Goal: Information Seeking & Learning: Understand process/instructions

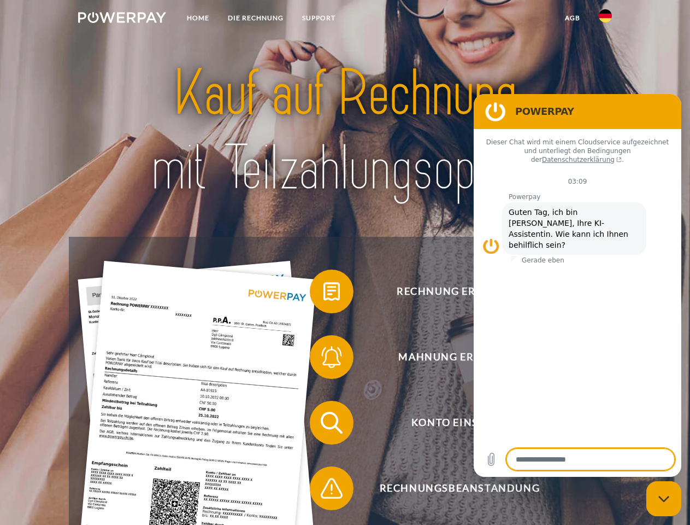
click at [122, 19] on img at bounding box center [122, 17] width 88 height 11
click at [605, 19] on img at bounding box center [605, 15] width 13 height 13
click at [572, 18] on link "agb" at bounding box center [573, 18] width 34 height 20
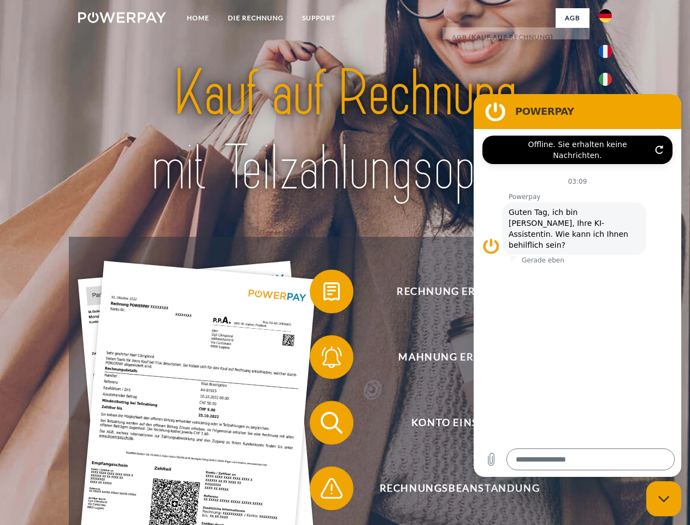
click at [324, 293] on span at bounding box center [315, 291] width 55 height 55
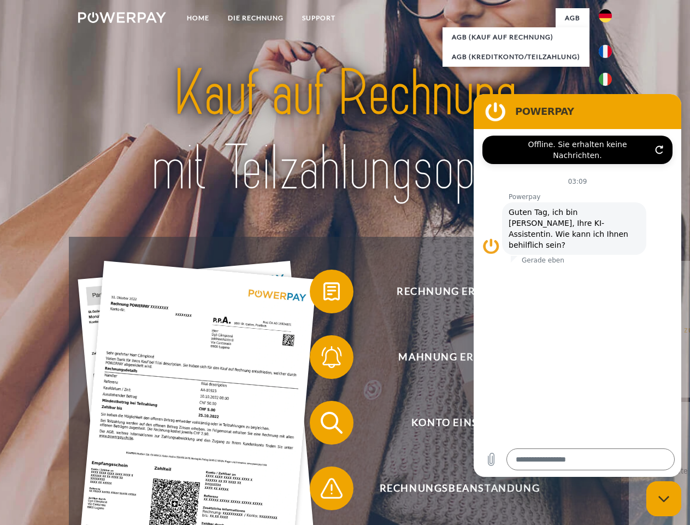
click at [324, 359] on span at bounding box center [315, 357] width 55 height 55
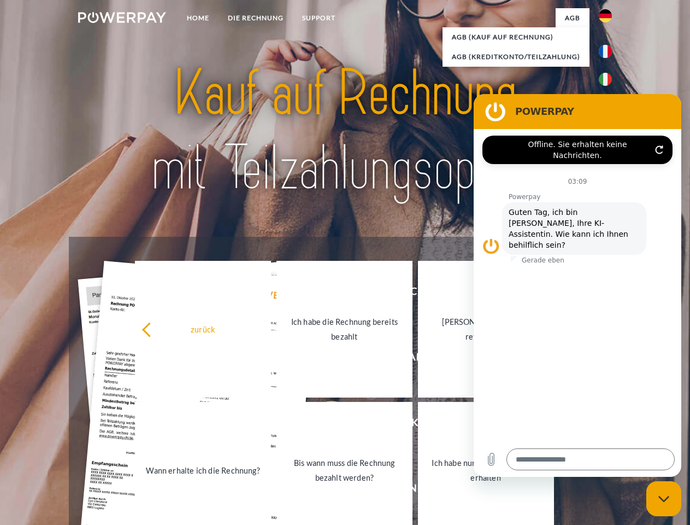
click at [324, 425] on link "Bis wann muss die Rechnung bezahlt werden?" at bounding box center [345, 470] width 136 height 137
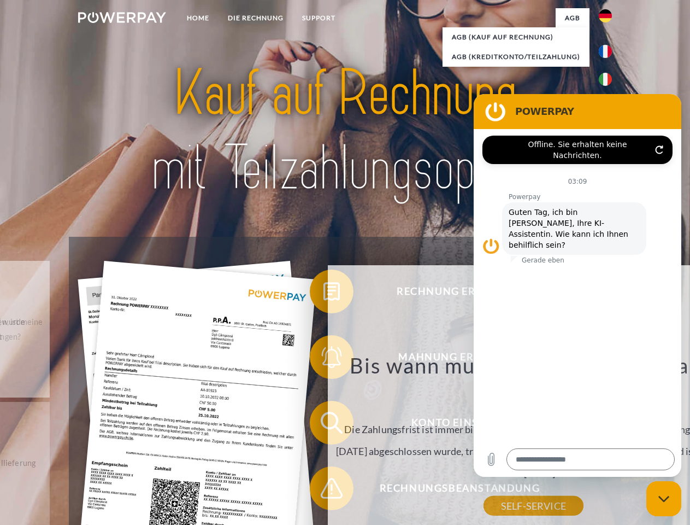
click at [334, 490] on div "Bis wann muss die Rechnung bezahlt werden? Die Zahlungsfrist ist immer bis Ende…" at bounding box center [533, 429] width 399 height 154
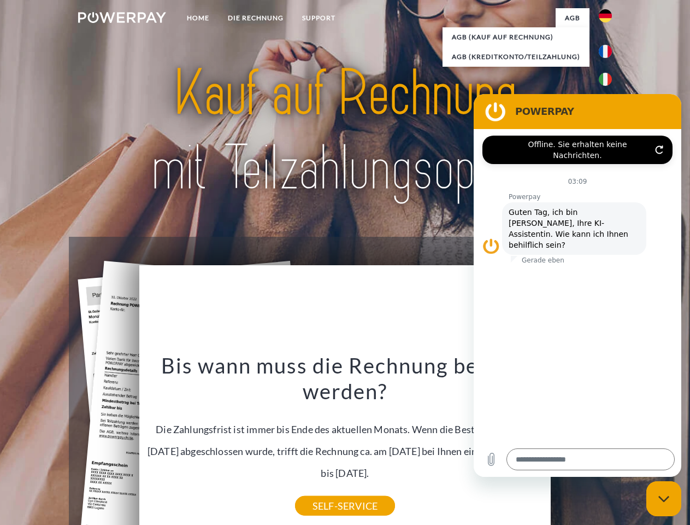
click at [664, 498] on icon "Messaging-Fenster schließen" at bounding box center [664, 498] width 11 height 7
type textarea "*"
